Goal: Information Seeking & Learning: Learn about a topic

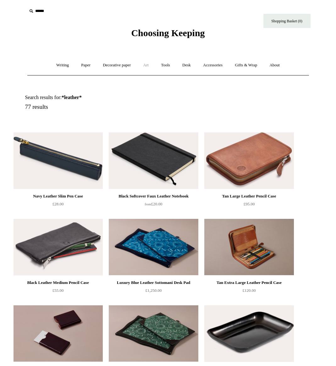
click at [145, 65] on link "Art +" at bounding box center [146, 65] width 17 height 17
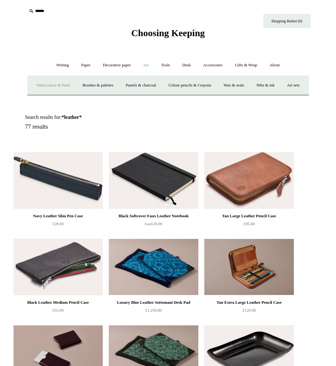
click at [53, 84] on link "Watercolour & Paint" at bounding box center [53, 85] width 45 height 17
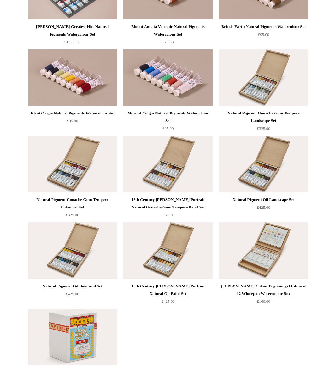
scroll to position [1108, 0]
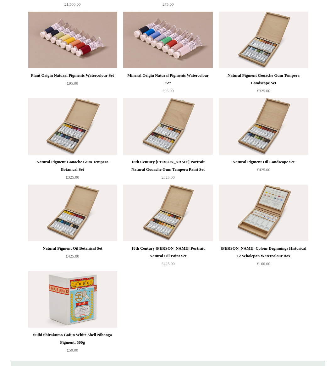
click at [99, 309] on img at bounding box center [72, 299] width 89 height 57
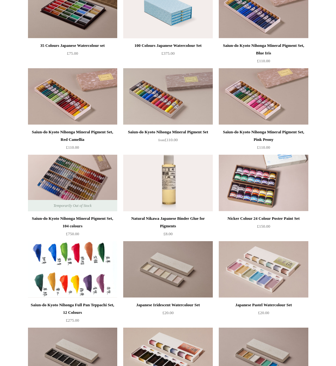
scroll to position [531, 0]
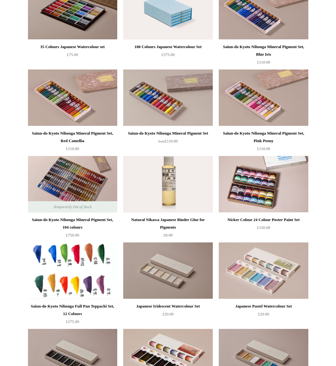
click at [66, 275] on img at bounding box center [72, 270] width 89 height 57
click at [80, 286] on img at bounding box center [72, 270] width 89 height 57
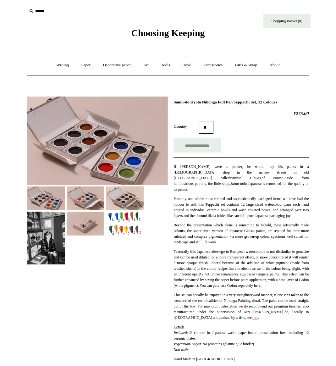
click at [43, 200] on img at bounding box center [46, 198] width 38 height 24
click at [85, 219] on img at bounding box center [86, 224] width 38 height 24
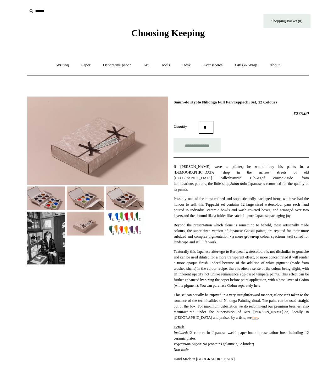
click at [49, 198] on img at bounding box center [46, 198] width 38 height 24
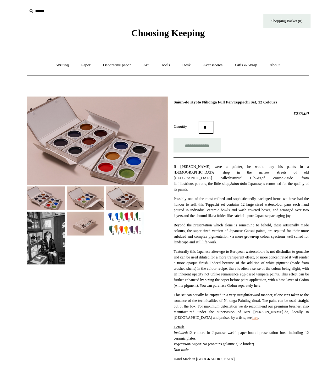
click at [128, 229] on img at bounding box center [125, 224] width 38 height 24
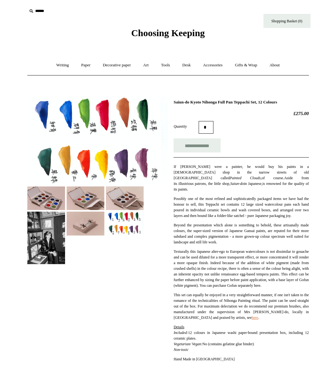
click at [125, 208] on img at bounding box center [125, 198] width 38 height 24
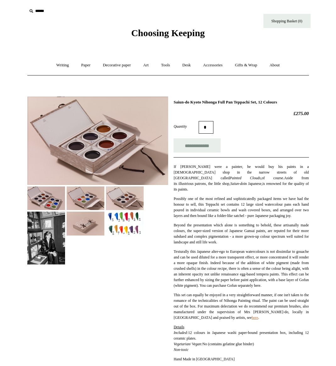
click at [96, 207] on img at bounding box center [86, 198] width 38 height 24
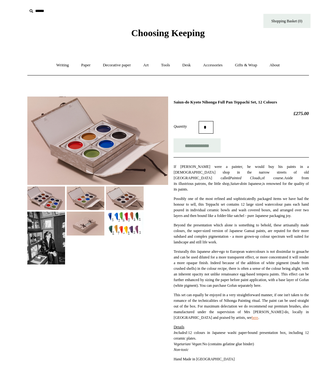
click at [47, 201] on img at bounding box center [46, 198] width 38 height 24
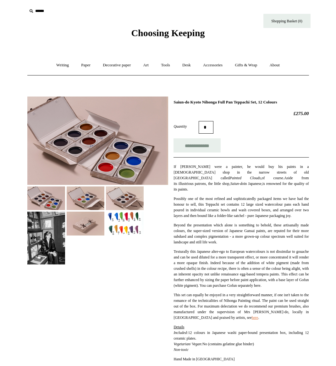
click at [82, 203] on img at bounding box center [86, 198] width 38 height 24
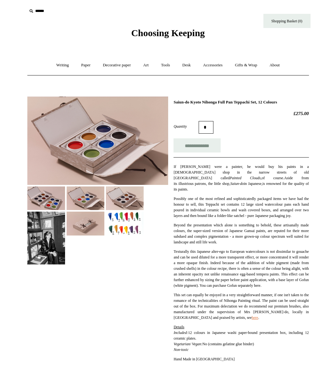
click at [209, 103] on h1 "Saiun-do Kyoto Nihonga Full Pan Teppachi Set, 12 Colours" at bounding box center [241, 102] width 135 height 5
drag, startPoint x: 208, startPoint y: 102, endPoint x: 225, endPoint y: 102, distance: 17.0
click at [225, 102] on h1 "Saiun-do Kyoto Nihonga Full Pan Teppachi Set, 12 Colours" at bounding box center [241, 102] width 135 height 5
copy h1 "Nihonga"
drag, startPoint x: 171, startPoint y: 102, endPoint x: 202, endPoint y: 102, distance: 30.5
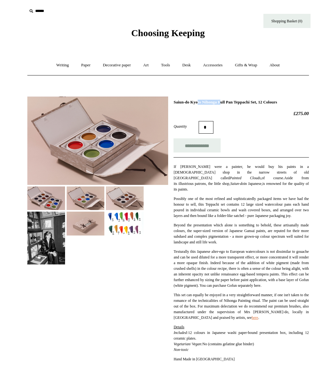
click at [202, 102] on div "**********" at bounding box center [168, 231] width 282 height 278
drag, startPoint x: 263, startPoint y: 103, endPoint x: 244, endPoint y: 103, distance: 19.2
click at [244, 103] on h1 "Saiun-do Kyoto Nihonga Full Pan Teppachi Set, 12 Colours" at bounding box center [241, 102] width 135 height 5
copy h1 "Teppachi"
drag, startPoint x: 173, startPoint y: 102, endPoint x: 192, endPoint y: 104, distance: 19.6
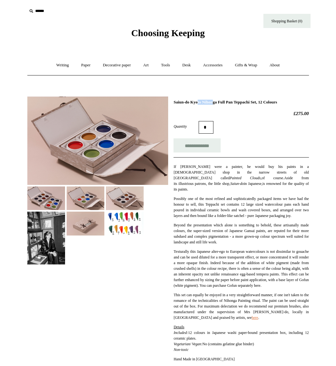
click at [192, 104] on div "**********" at bounding box center [168, 231] width 282 height 278
copy h1 "Saiun-do"
click at [246, 109] on div "**********" at bounding box center [241, 233] width 135 height 266
drag, startPoint x: 203, startPoint y: 103, endPoint x: 193, endPoint y: 102, distance: 10.4
click at [193, 102] on h1 "Saiun-do Kyoto Nihonga Full Pan Teppachi Set, 12 Colours" at bounding box center [241, 102] width 135 height 5
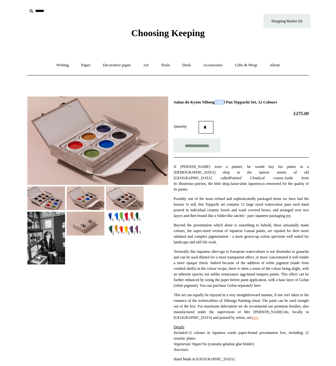
copy h1 "Kyoto"
